Goal: Transaction & Acquisition: Register for event/course

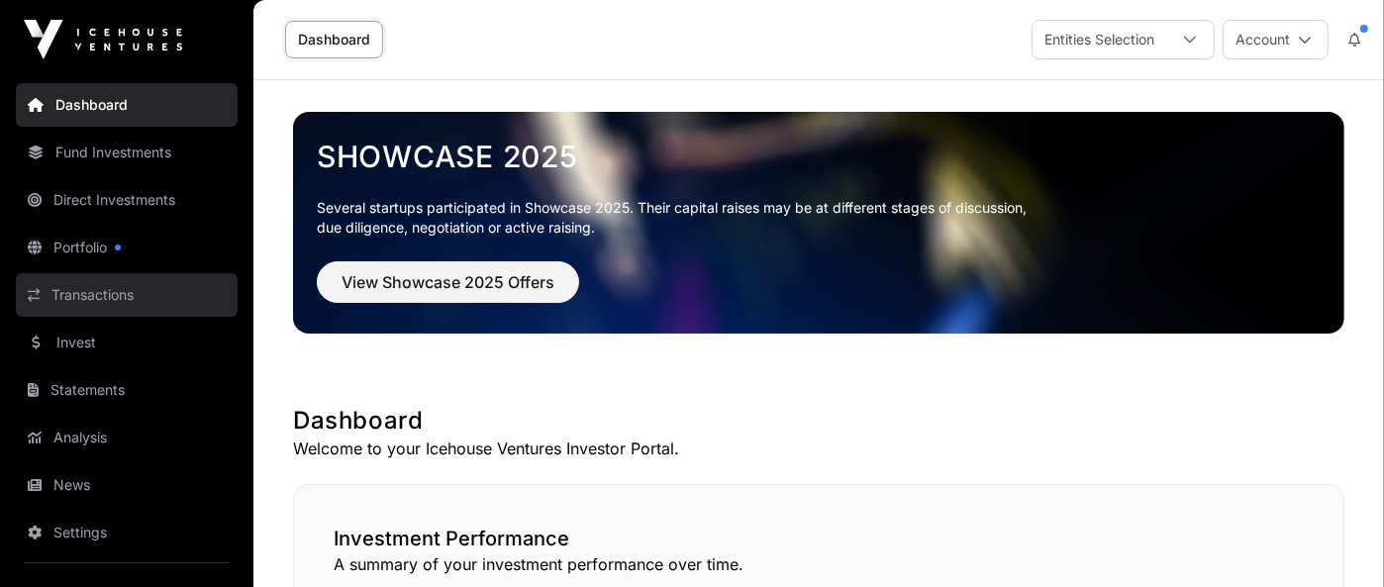
click at [111, 300] on link "Transactions" at bounding box center [127, 295] width 222 height 44
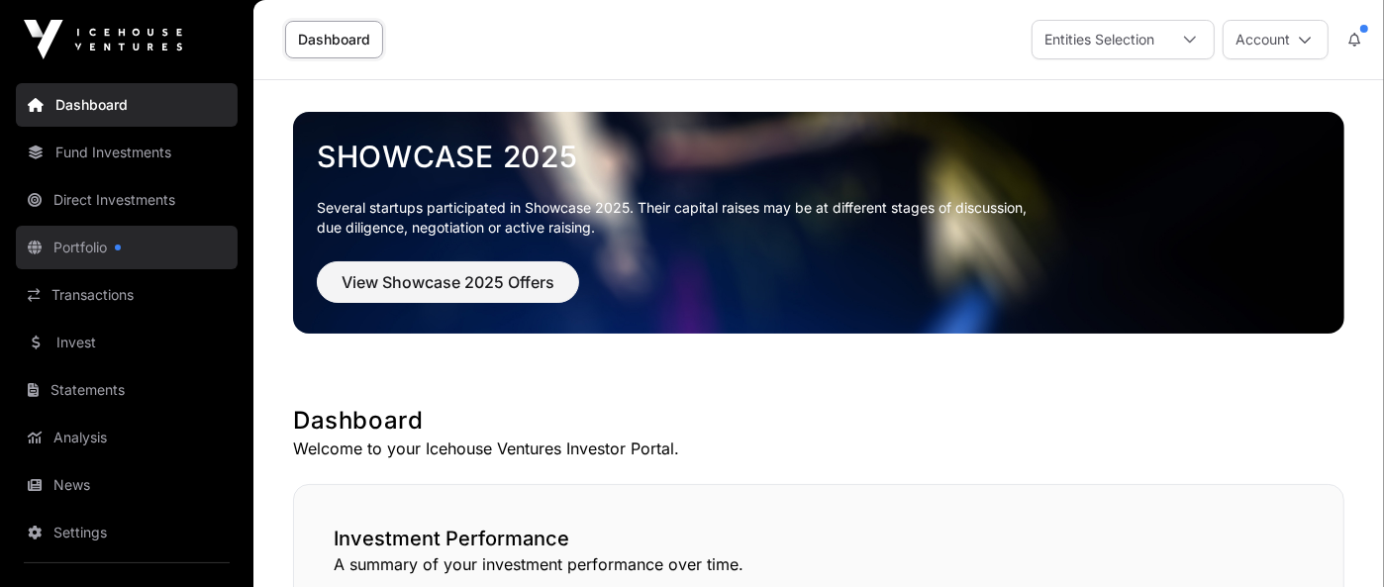
click at [58, 246] on link "Portfolio" at bounding box center [127, 248] width 222 height 44
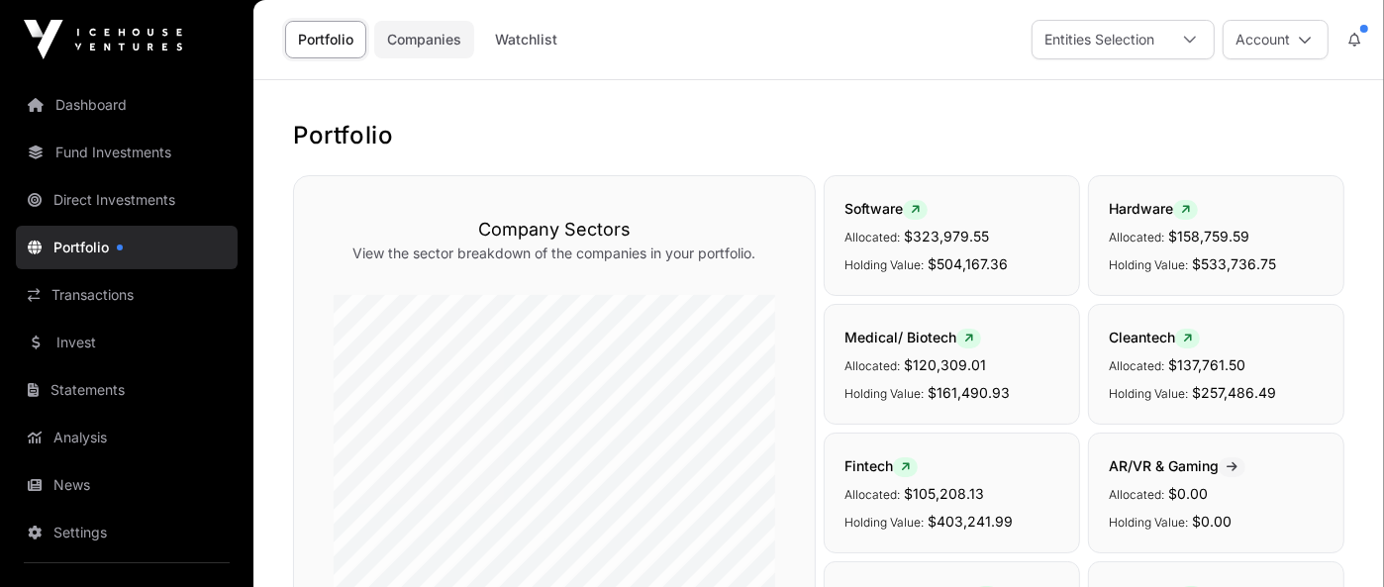
click at [419, 40] on link "Companies" at bounding box center [424, 40] width 100 height 38
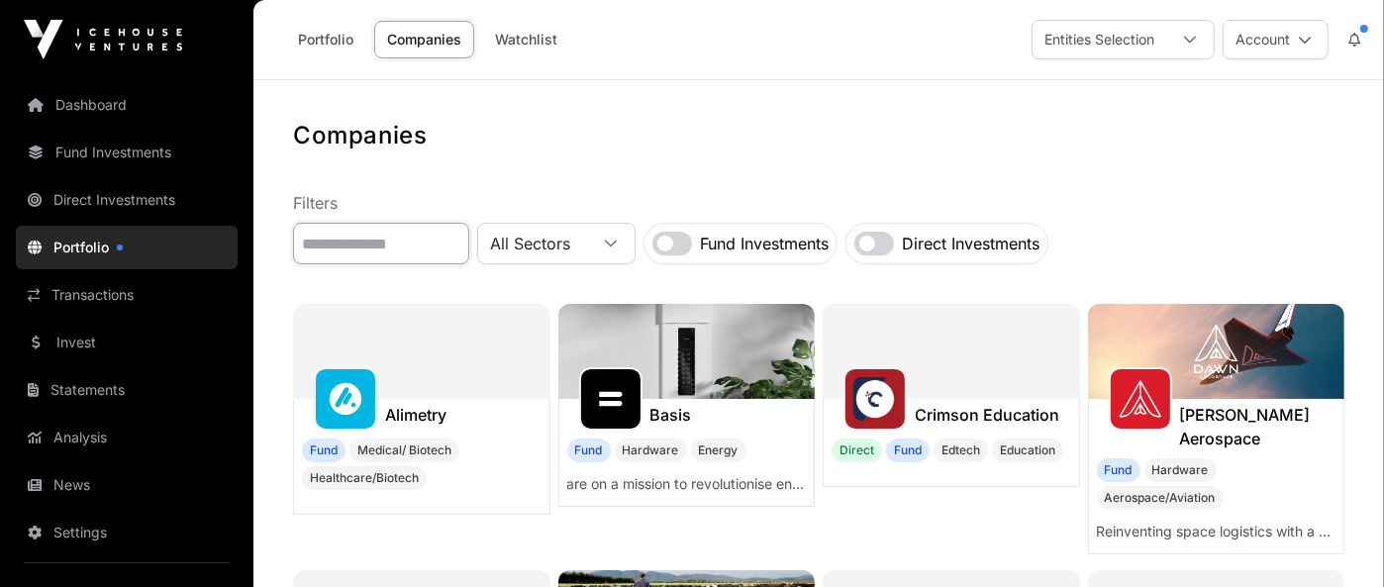
click at [379, 243] on input "text" at bounding box center [381, 244] width 176 height 42
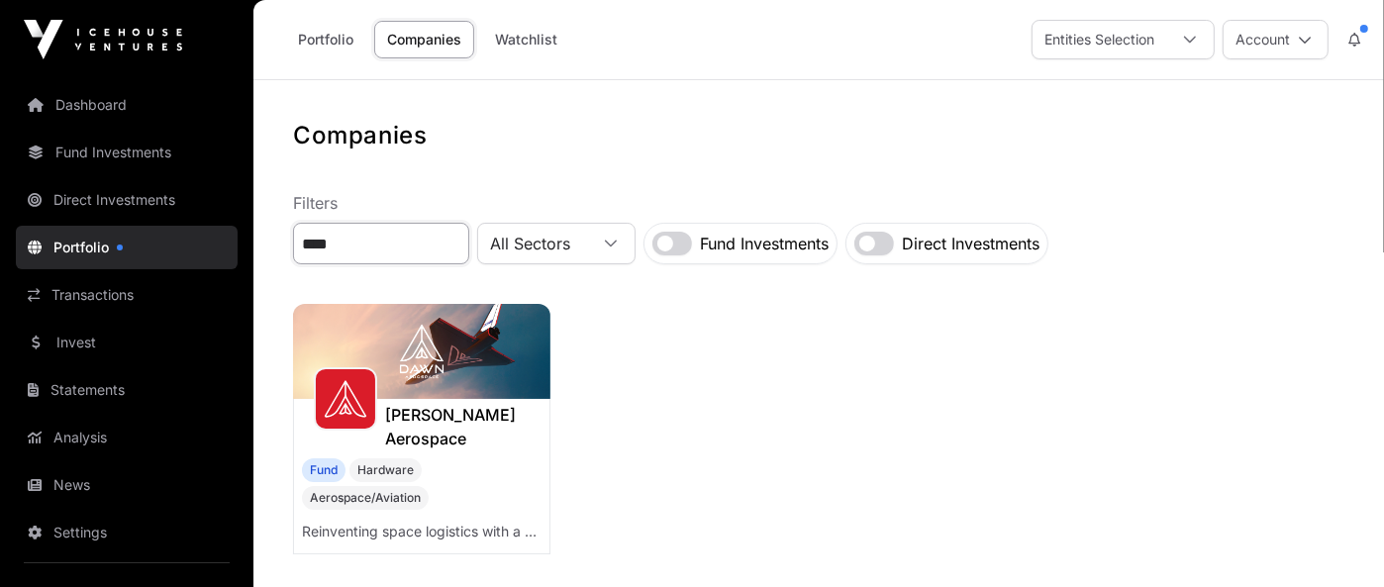
type input "****"
click at [410, 397] on img at bounding box center [421, 351] width 257 height 95
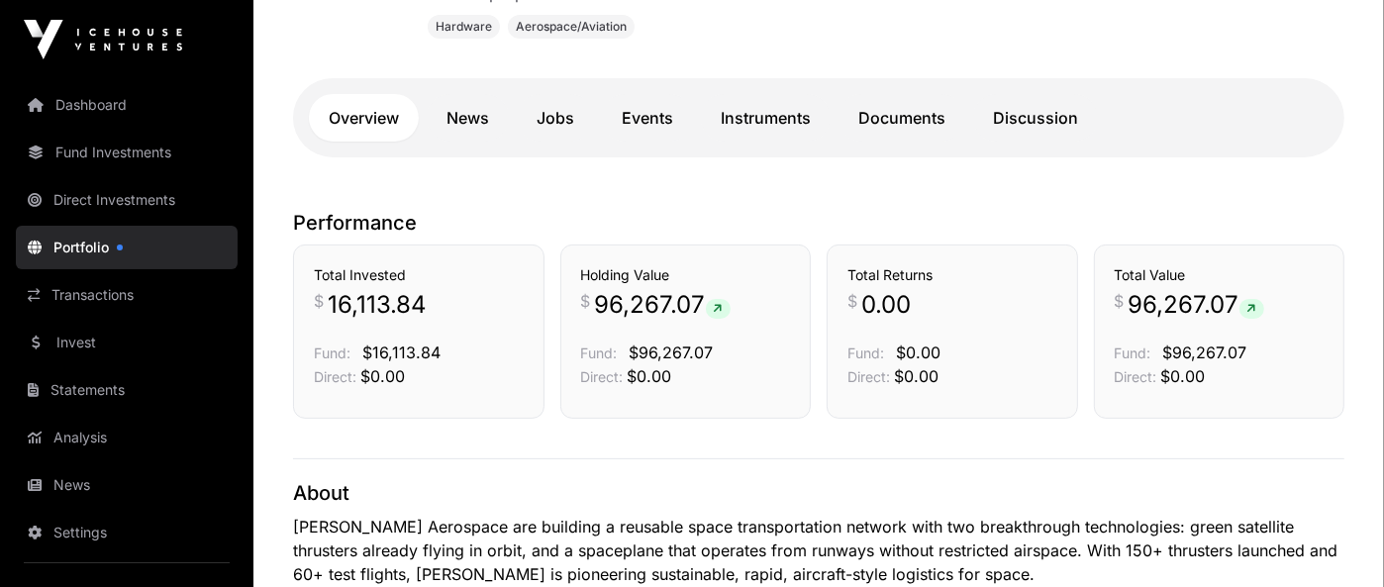
scroll to position [432, 0]
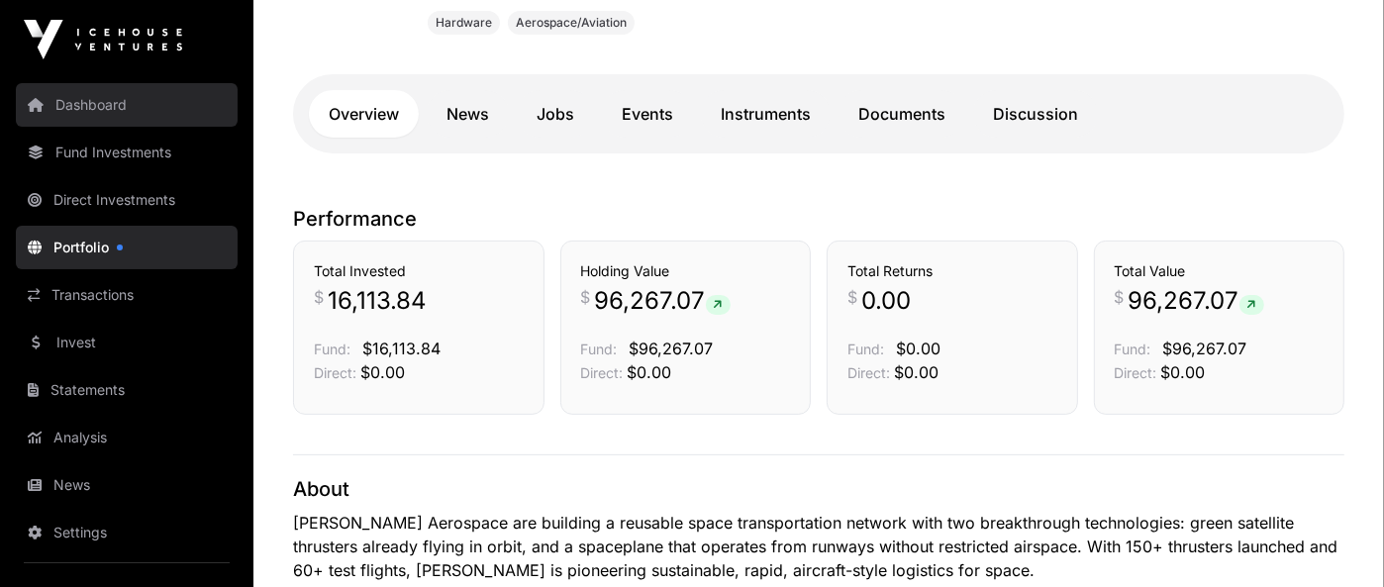
click at [122, 111] on link "Dashboard" at bounding box center [127, 105] width 222 height 44
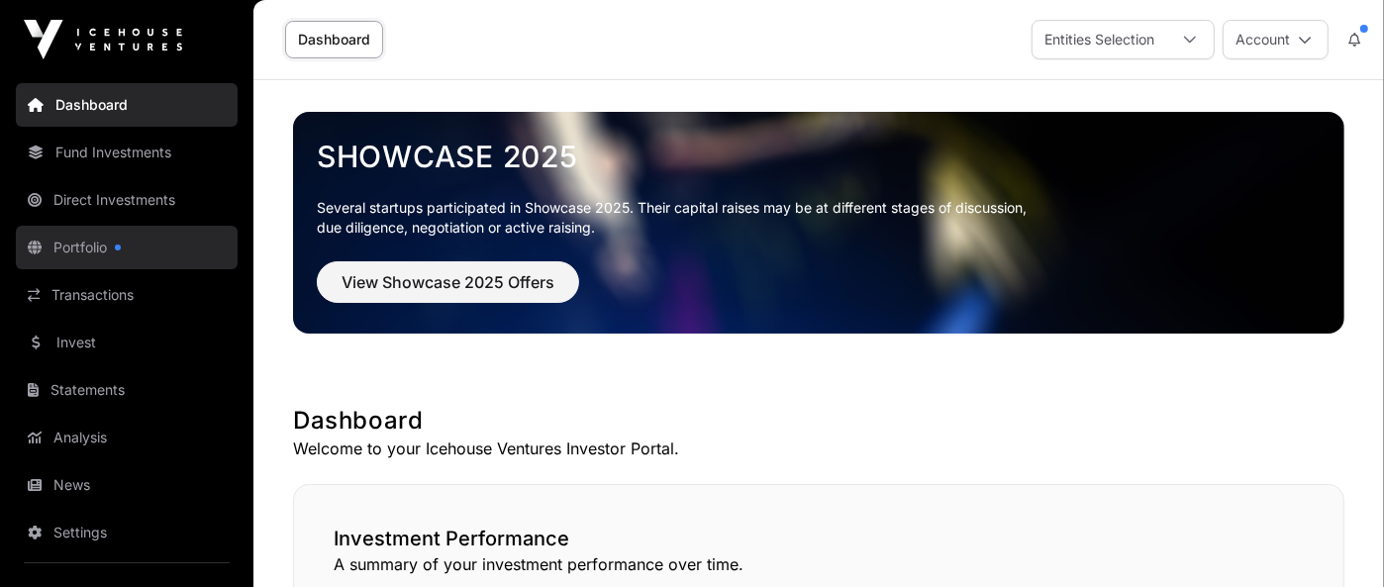
click at [76, 243] on link "Portfolio" at bounding box center [127, 248] width 222 height 44
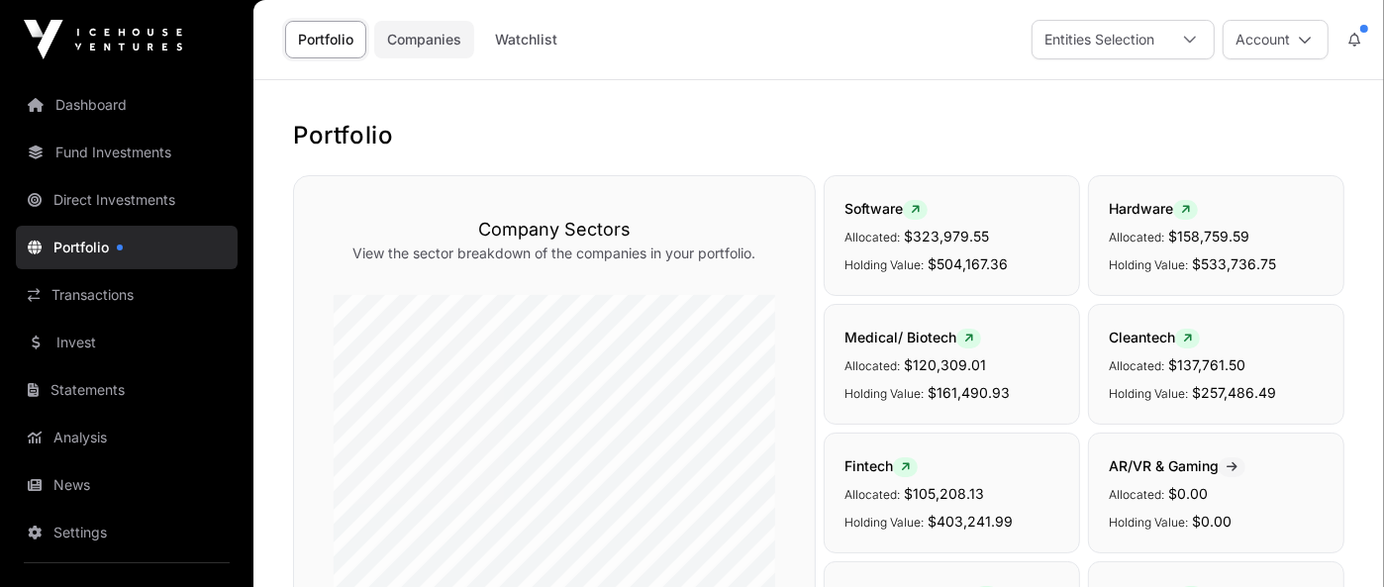
click at [421, 47] on link "Companies" at bounding box center [424, 40] width 100 height 38
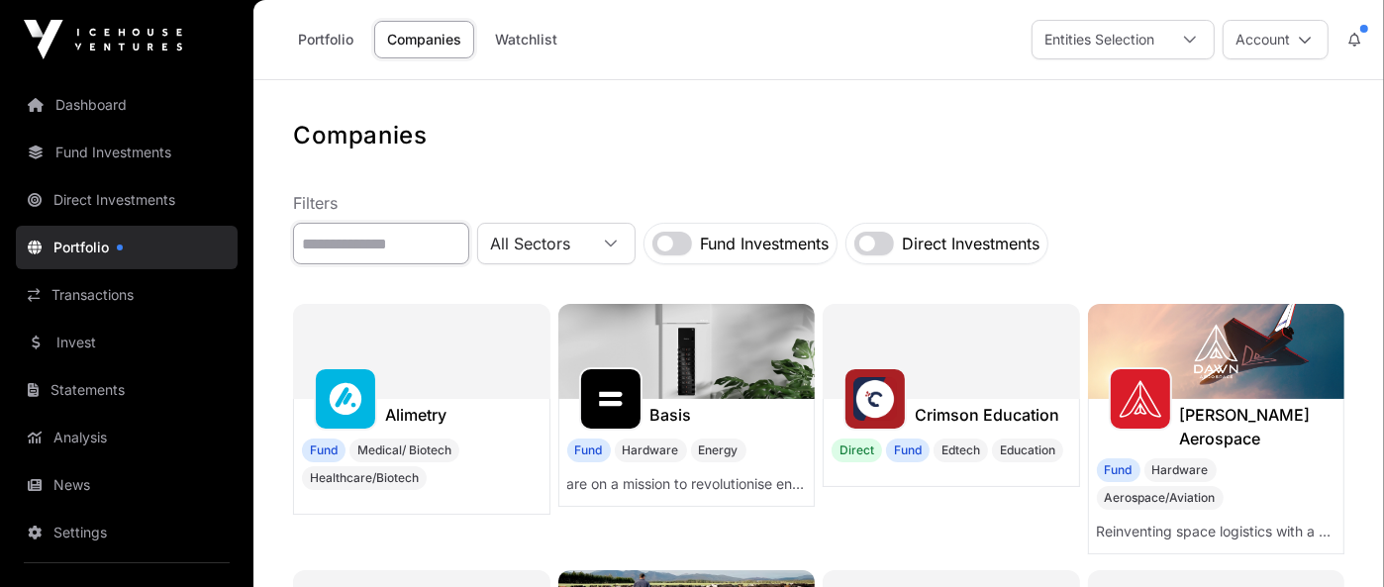
click at [397, 251] on input "text" at bounding box center [381, 244] width 176 height 42
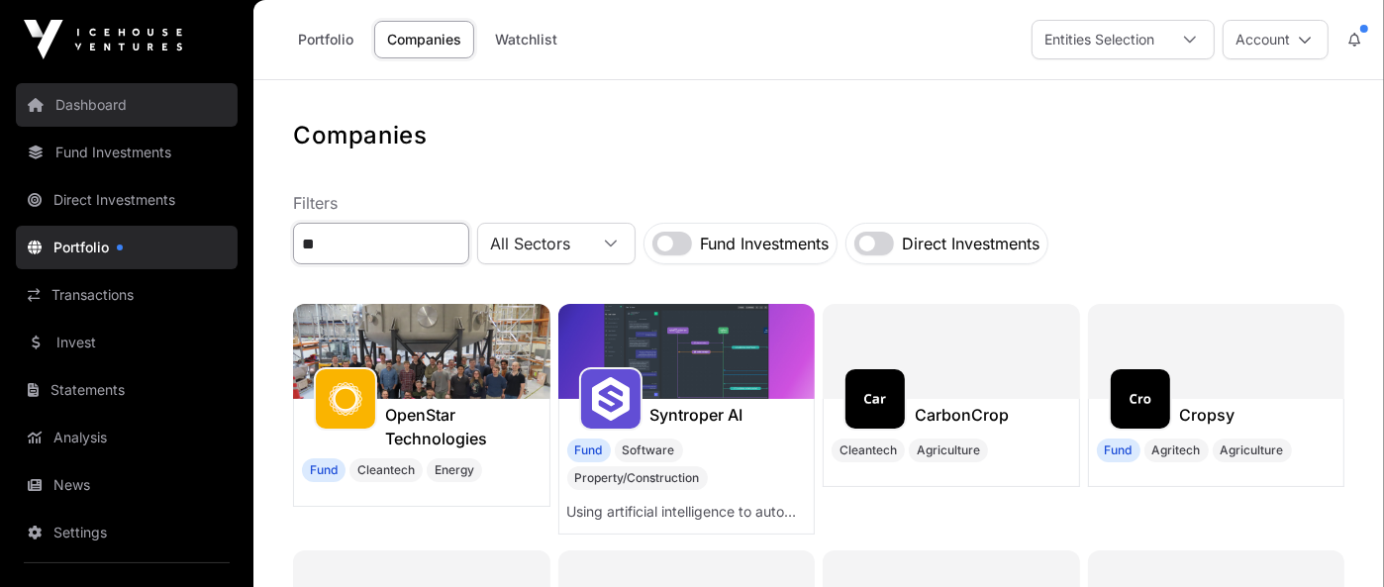
type input "**"
click at [83, 112] on link "Dashboard" at bounding box center [127, 105] width 222 height 44
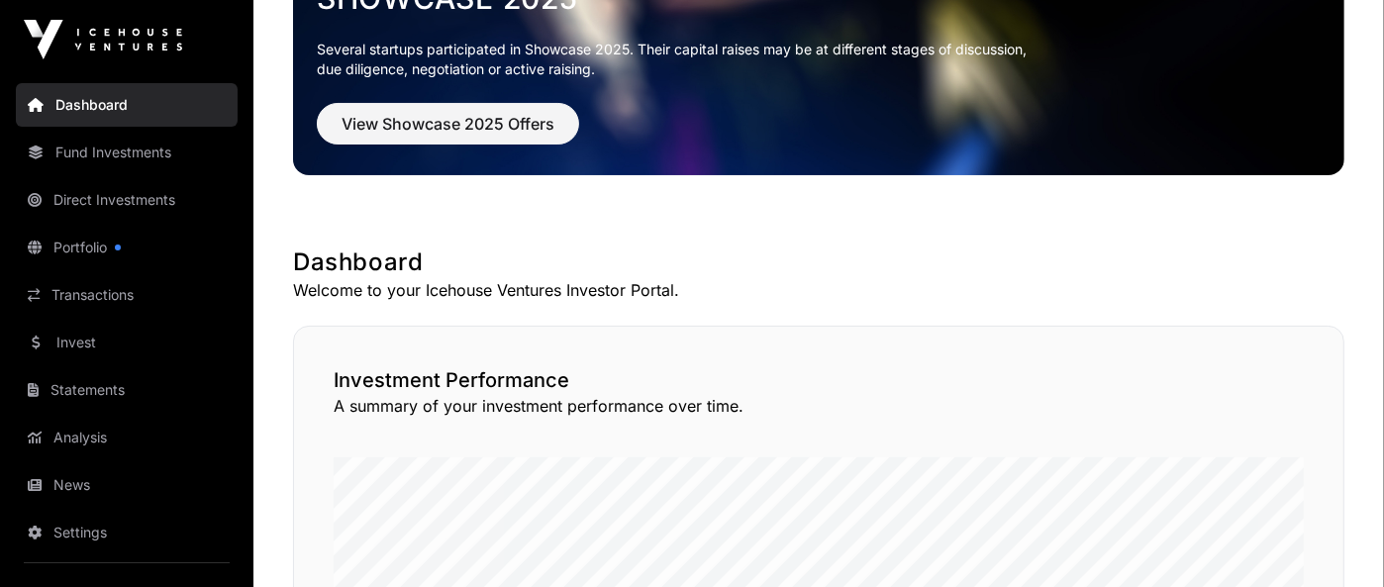
scroll to position [47, 0]
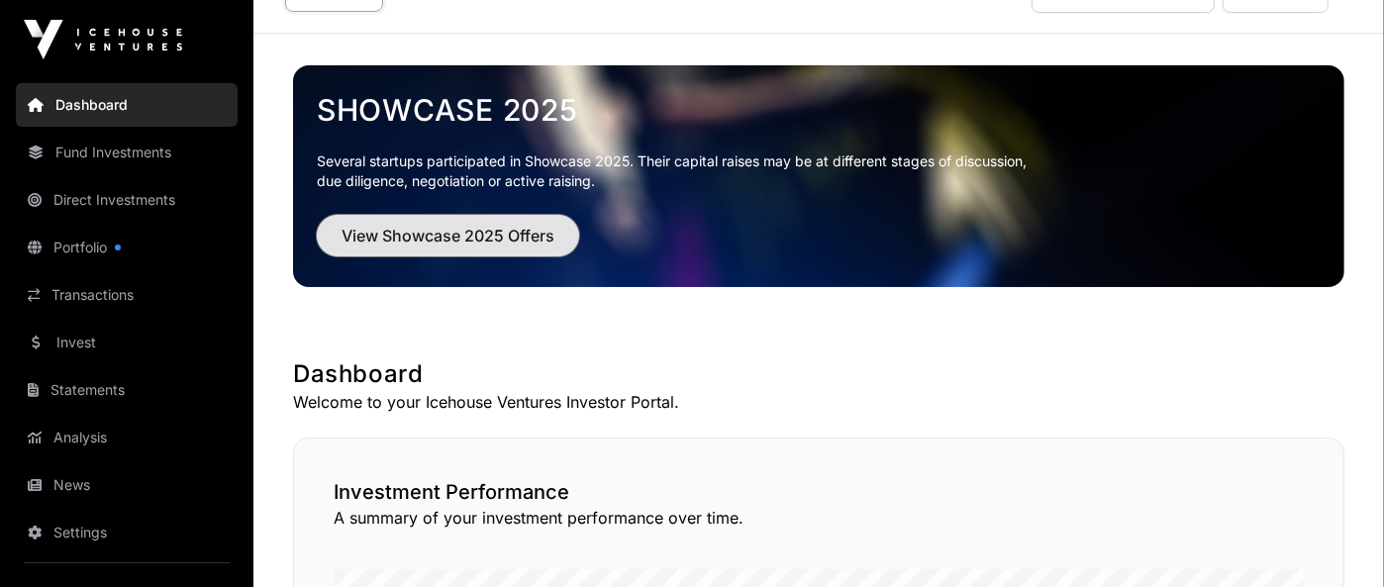
click at [495, 230] on span "View Showcase 2025 Offers" at bounding box center [448, 236] width 213 height 24
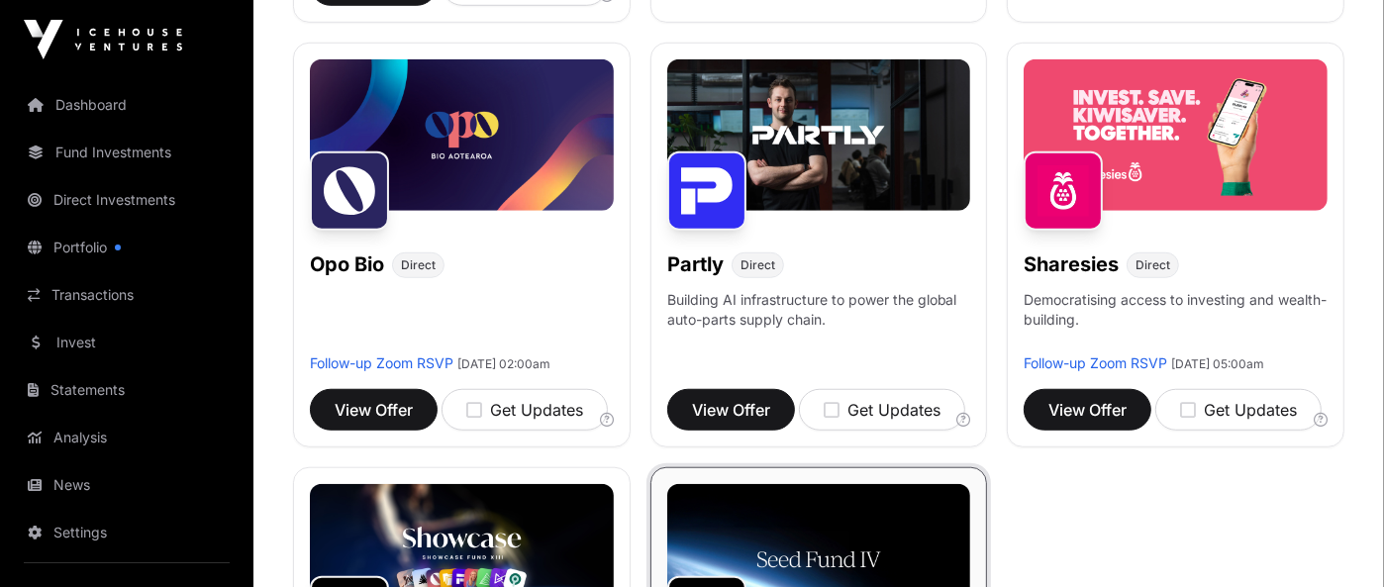
scroll to position [1095, 0]
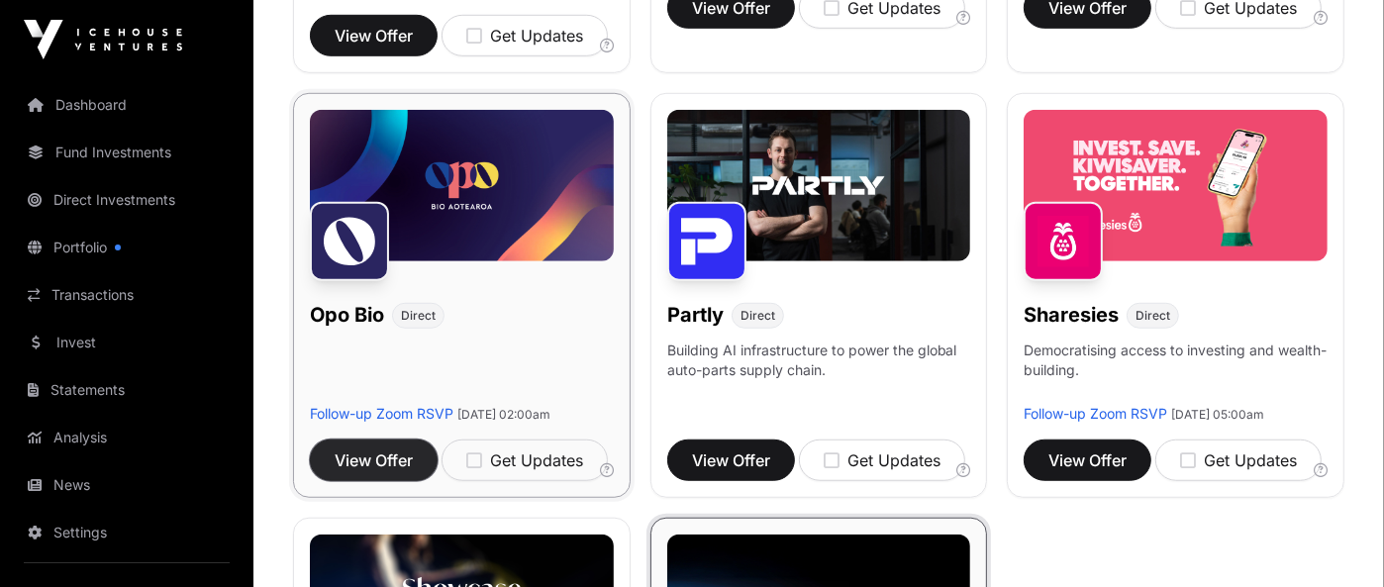
click at [389, 481] on button "View Offer" at bounding box center [374, 461] width 128 height 42
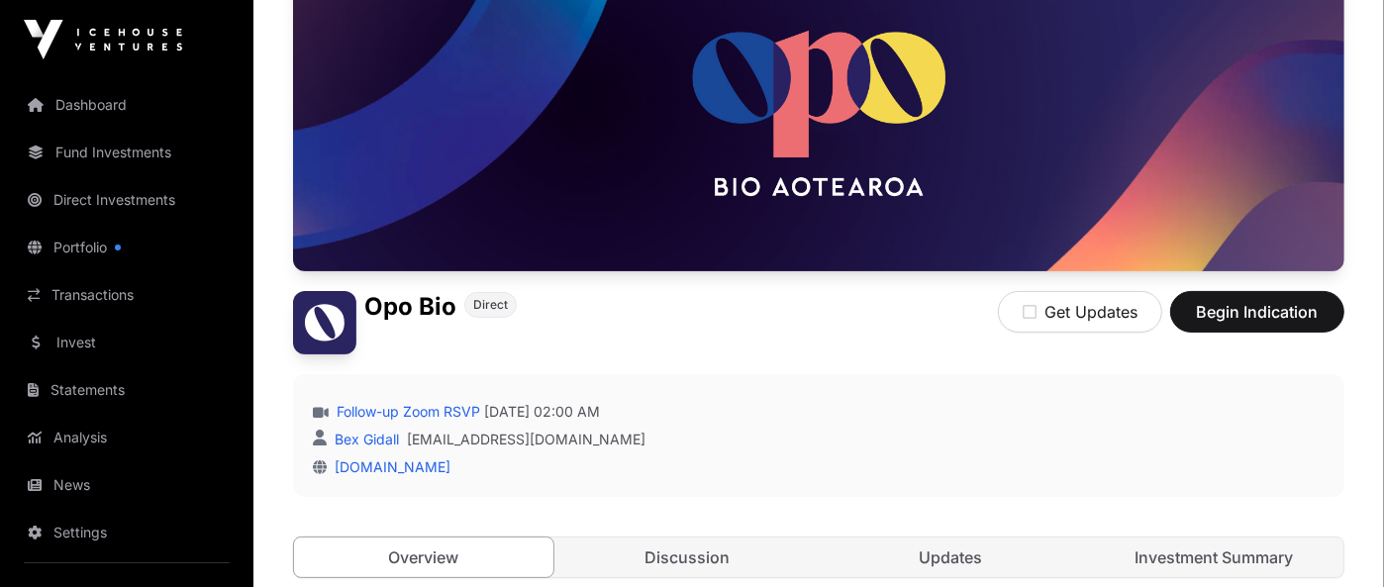
scroll to position [214, 0]
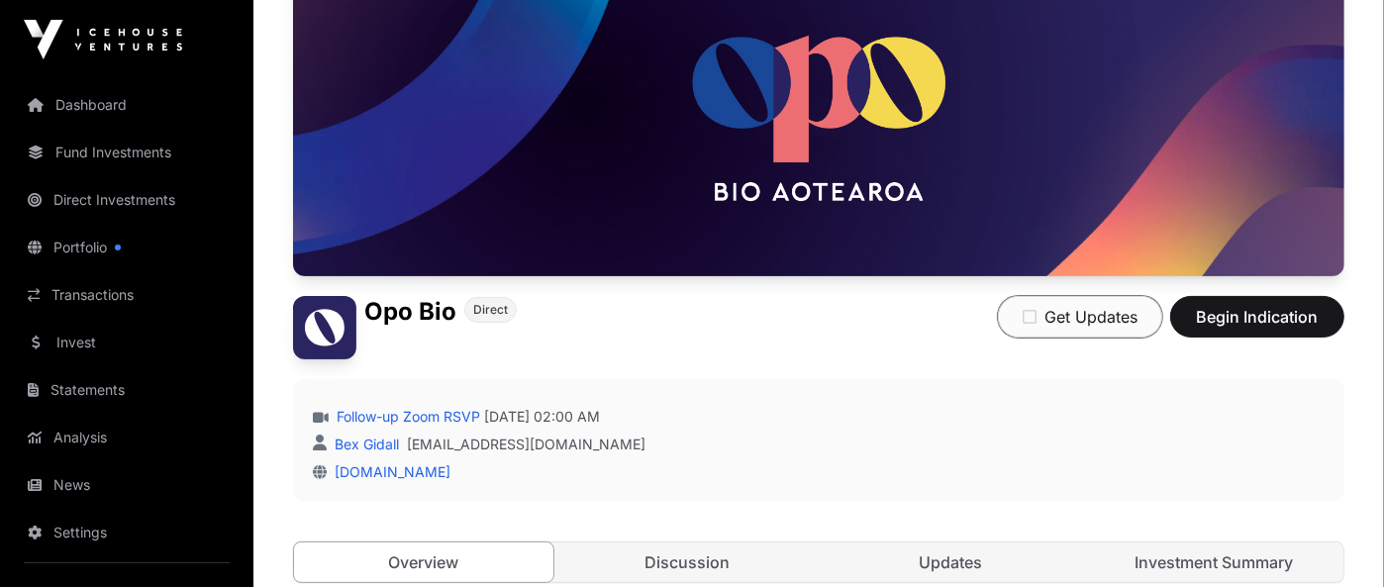
click at [1039, 315] on button "Get Updates" at bounding box center [1080, 317] width 164 height 42
click at [1030, 311] on icon "button" at bounding box center [1037, 317] width 14 height 16
click at [1030, 311] on icon "button" at bounding box center [1030, 317] width 14 height 16
click at [1250, 318] on span "Begin Indication" at bounding box center [1257, 317] width 125 height 24
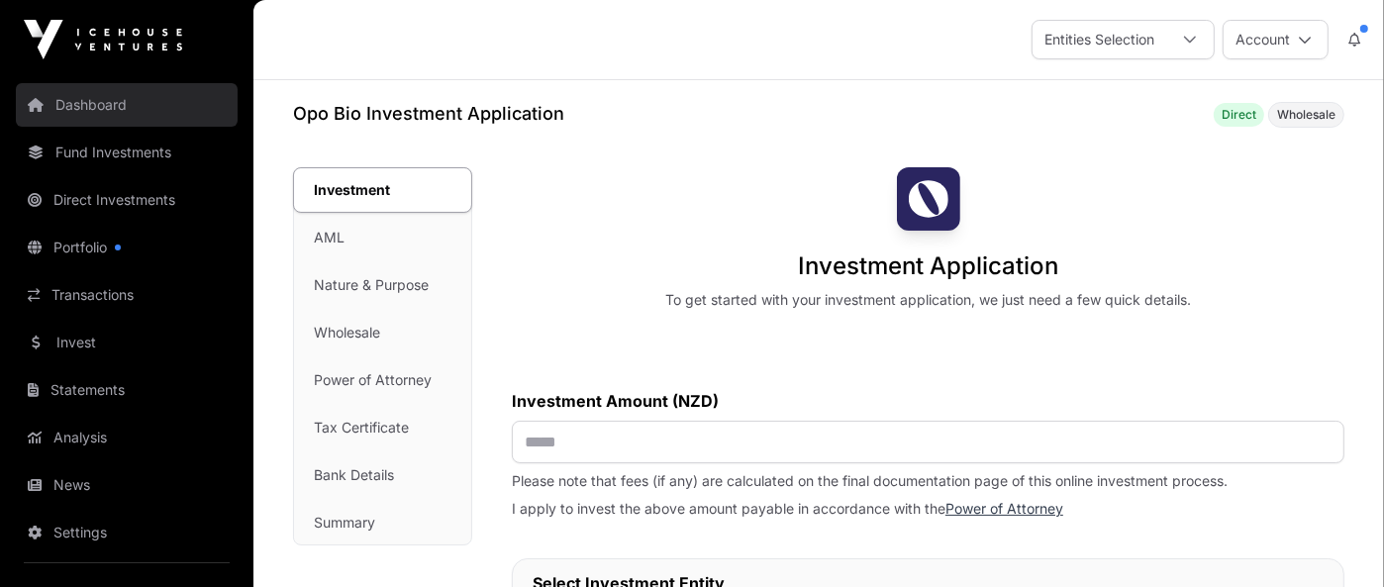
click at [102, 109] on link "Dashboard" at bounding box center [127, 105] width 222 height 44
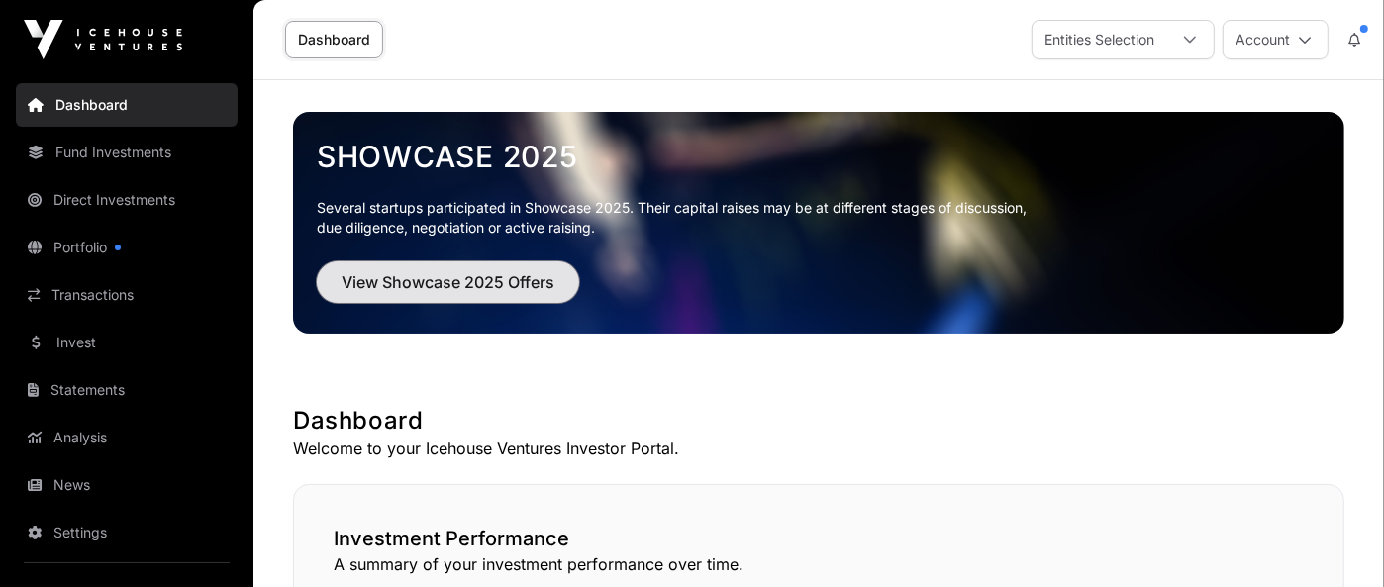
click at [432, 294] on button "View Showcase 2025 Offers" at bounding box center [448, 282] width 262 height 42
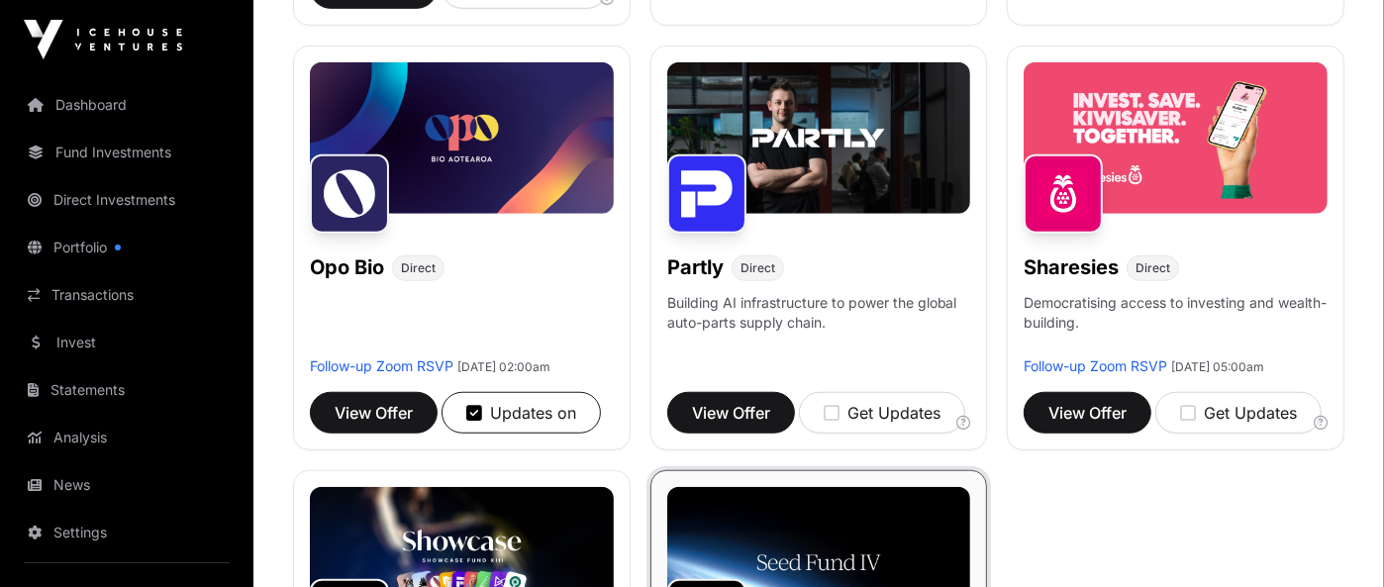
scroll to position [1146, 0]
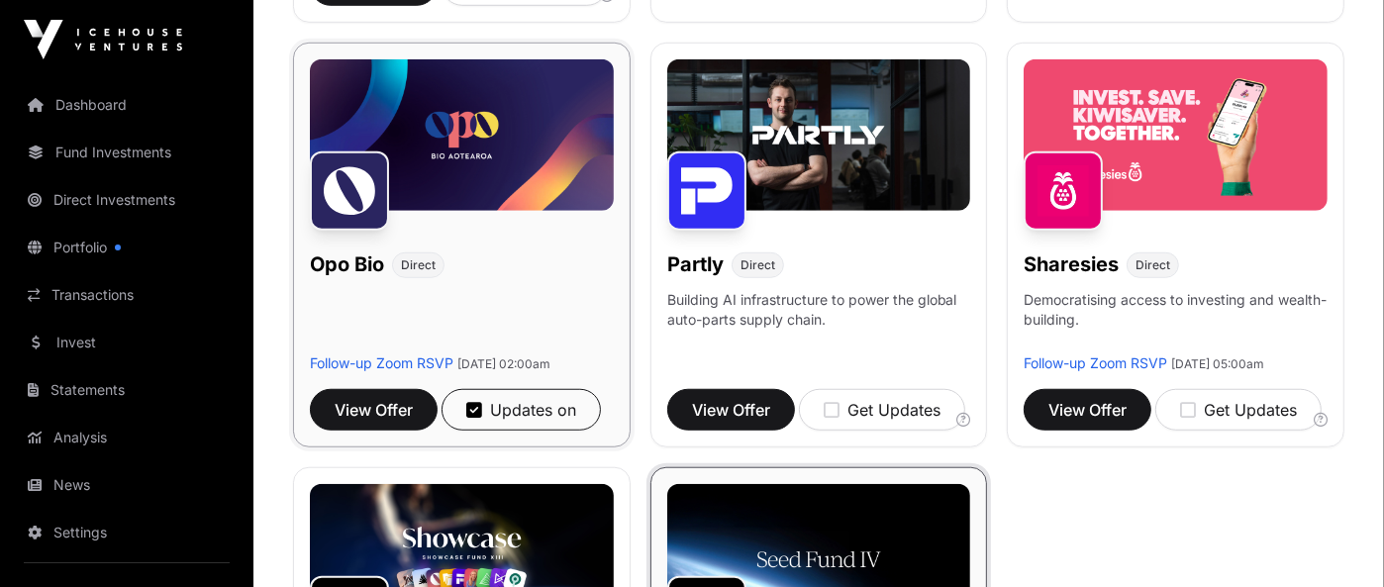
click at [493, 171] on img at bounding box center [462, 135] width 304 height 152
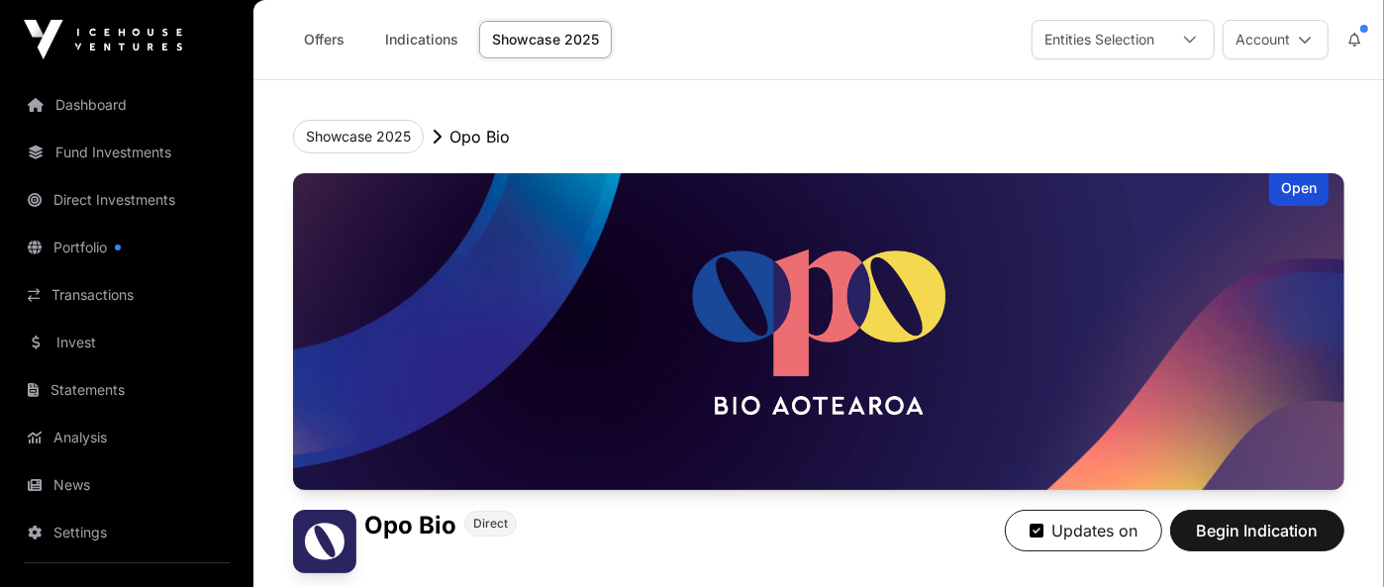
click at [493, 171] on header "Showcase 2025 Opo Bio Open Opo Bio Direct Updates on Begin Indication Follow-up…" at bounding box center [819, 458] width 1052 height 757
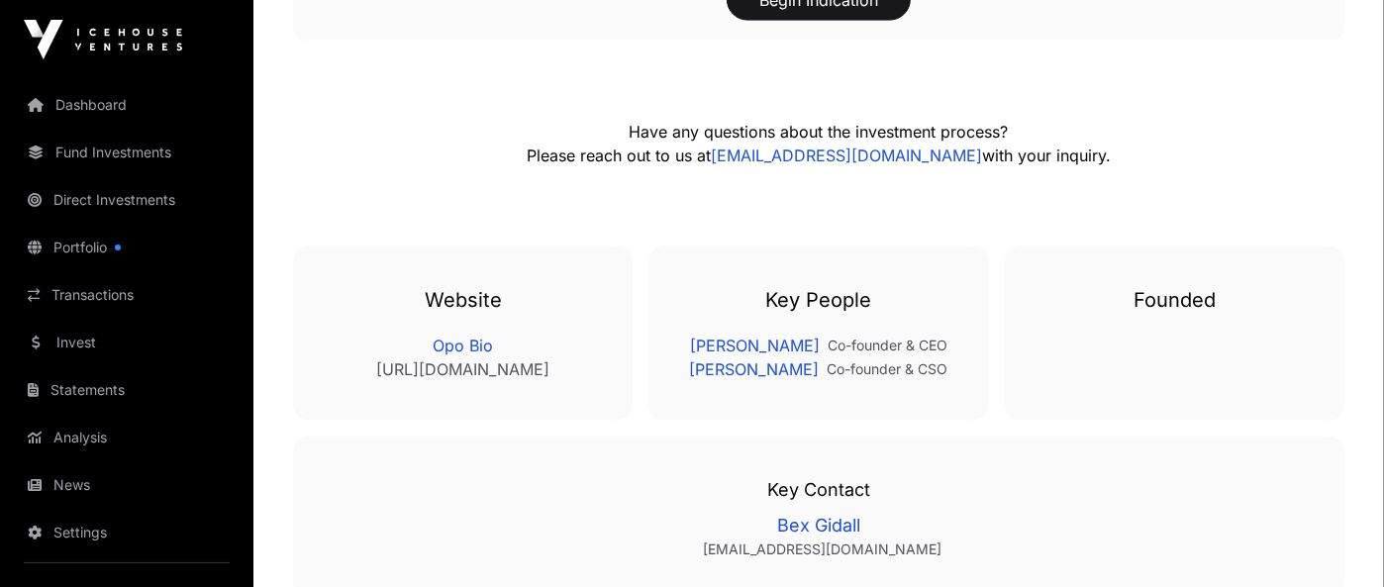
scroll to position [2346, 0]
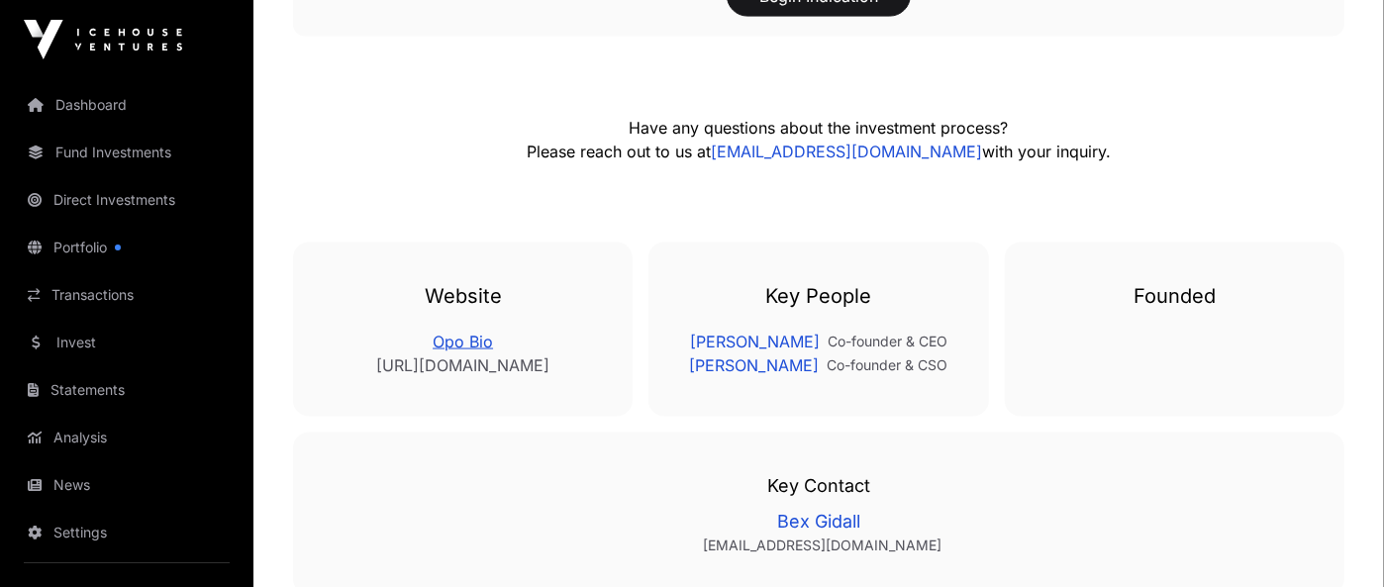
click at [475, 330] on link "Opo Bio" at bounding box center [463, 342] width 260 height 24
